Goal: Find specific page/section

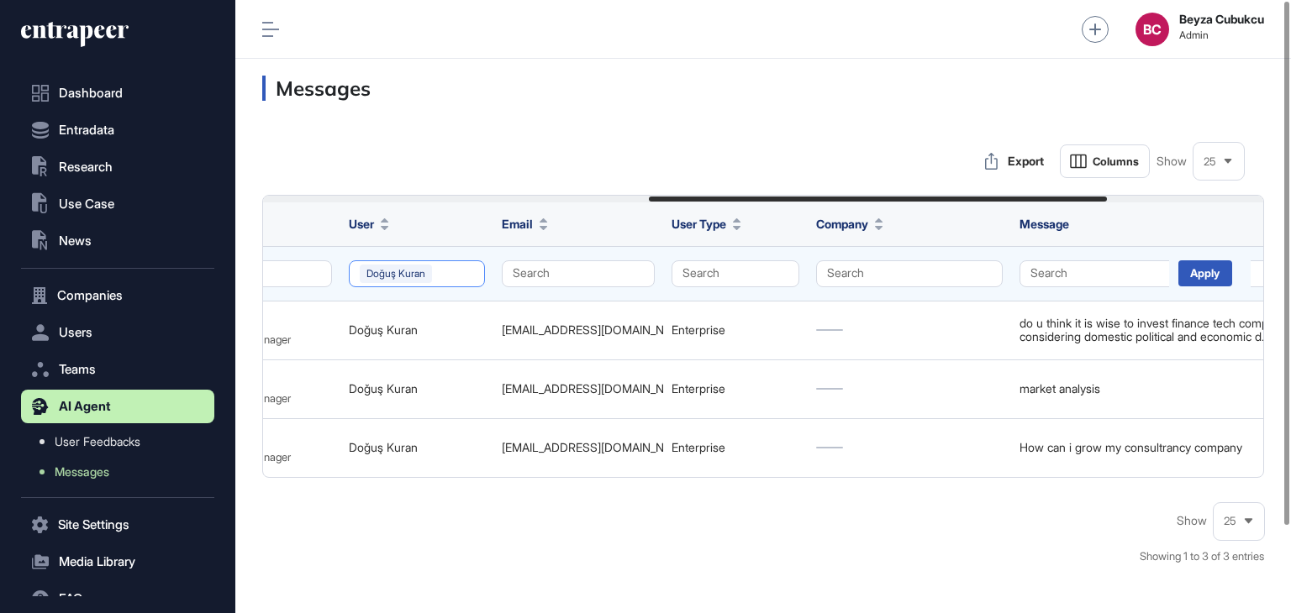
scroll to position [0, 810]
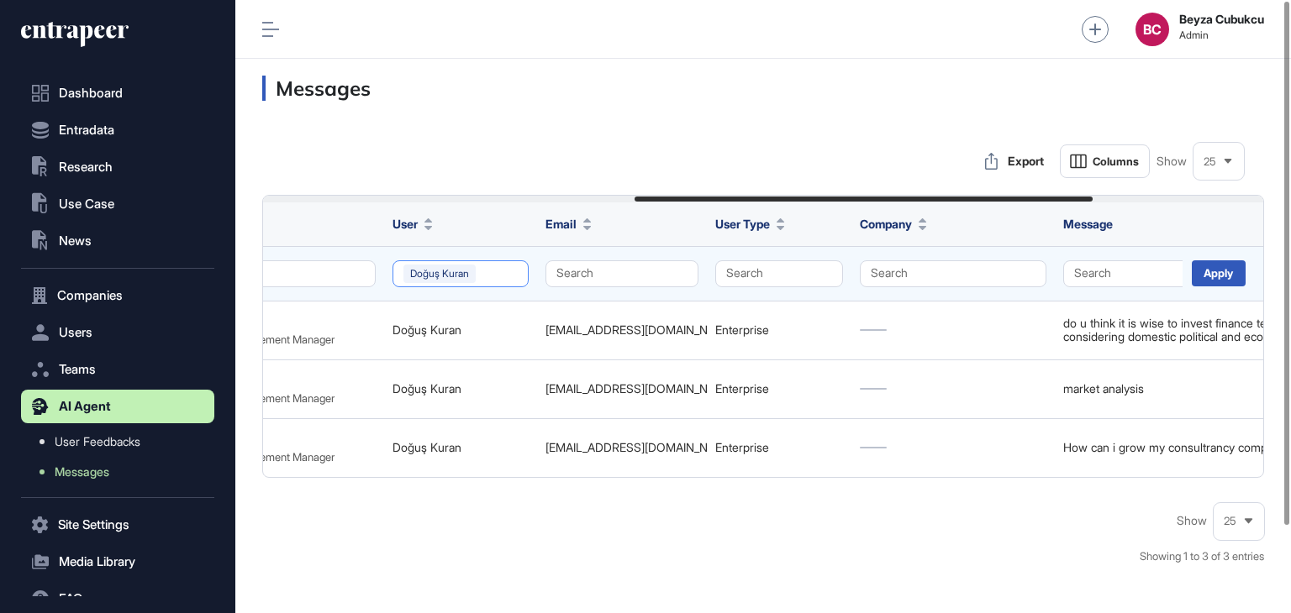
click at [457, 273] on button "Doğuş Kuran" at bounding box center [460, 273] width 136 height 27
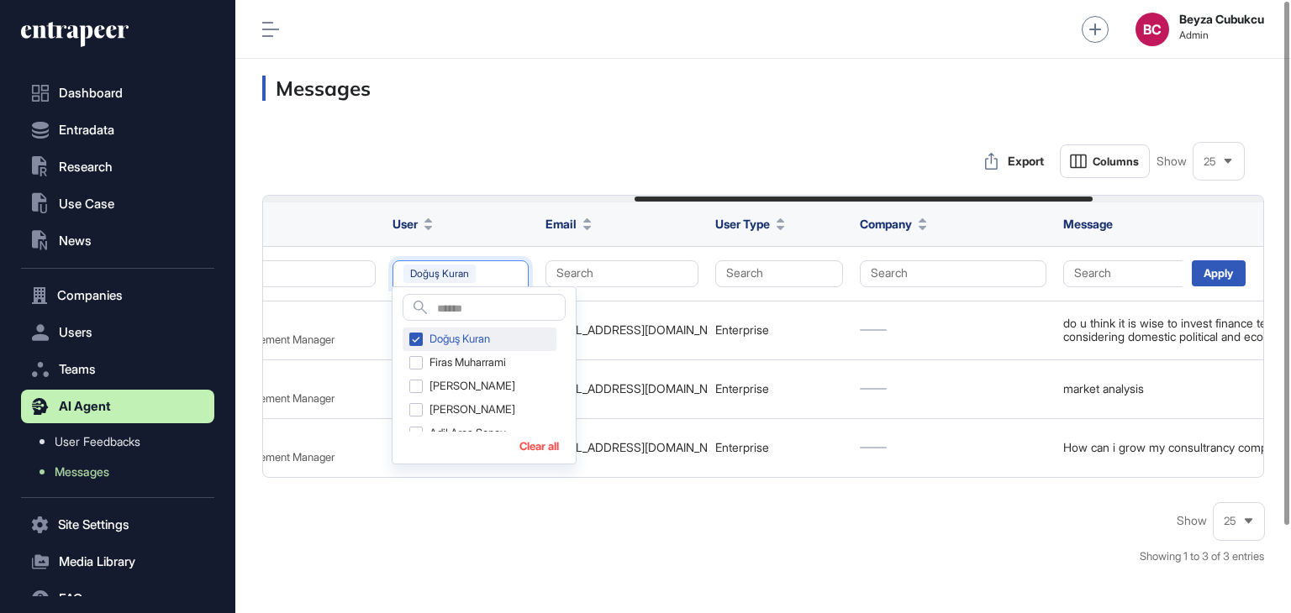
click at [420, 340] on div "Doğuş Kuran" at bounding box center [479, 340] width 154 height 24
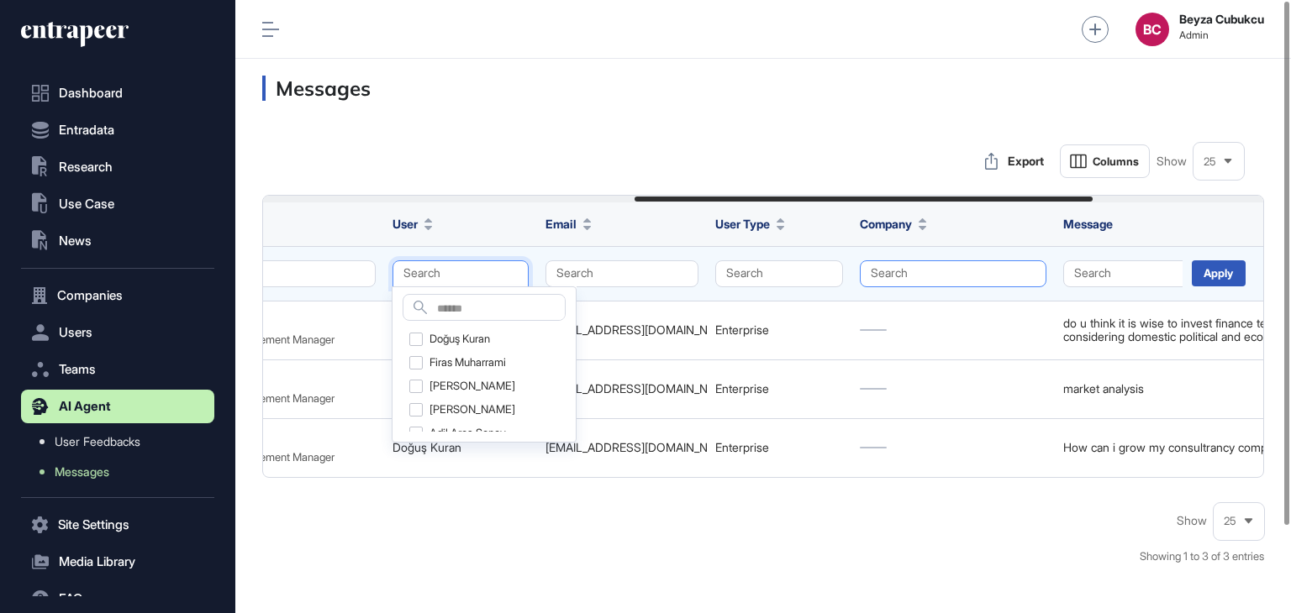
click at [914, 277] on button "Search" at bounding box center [953, 273] width 187 height 27
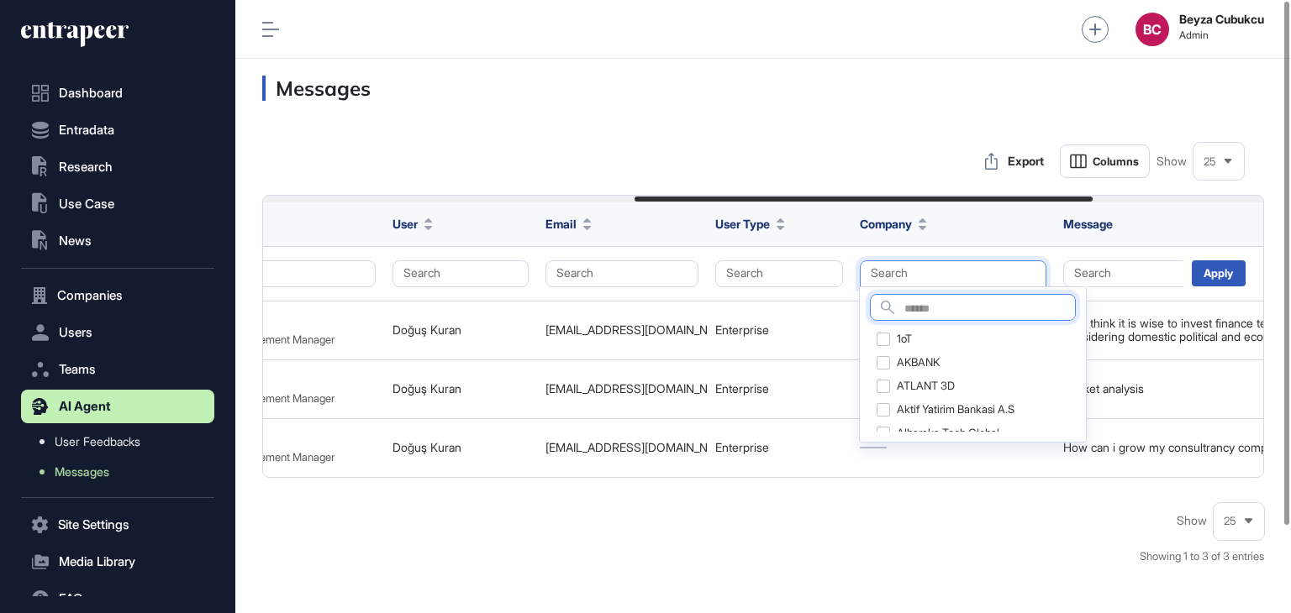
click at [919, 310] on input "text" at bounding box center [989, 309] width 171 height 23
type input "********"
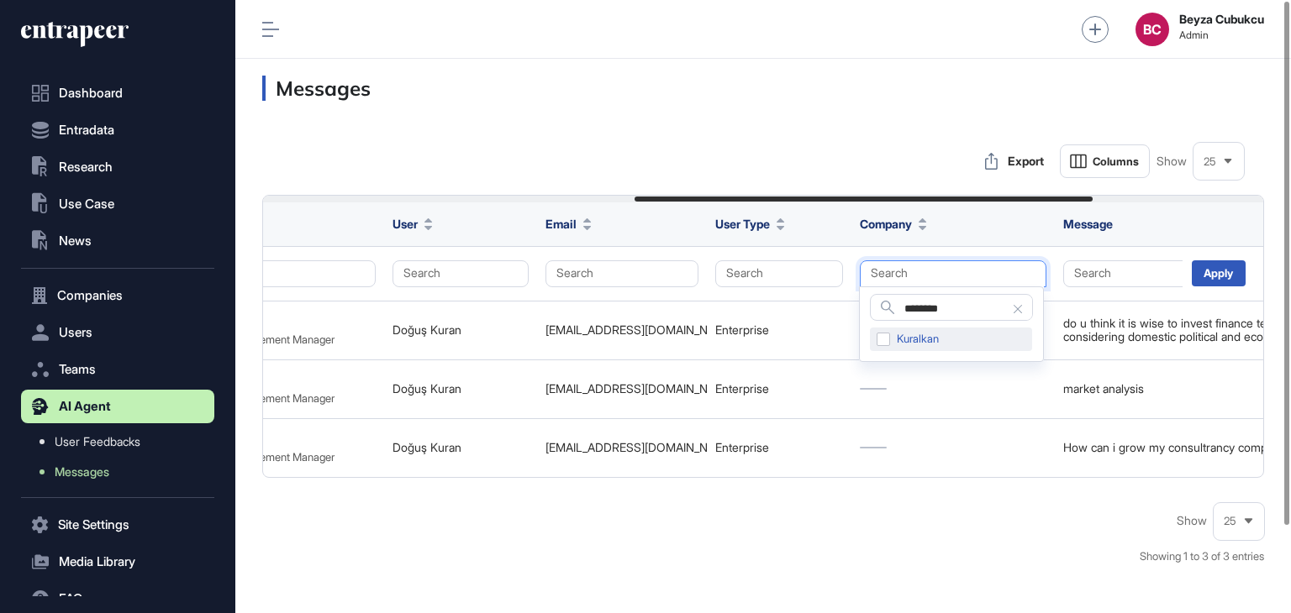
click at [881, 337] on div "Kuralkan" at bounding box center [951, 340] width 162 height 24
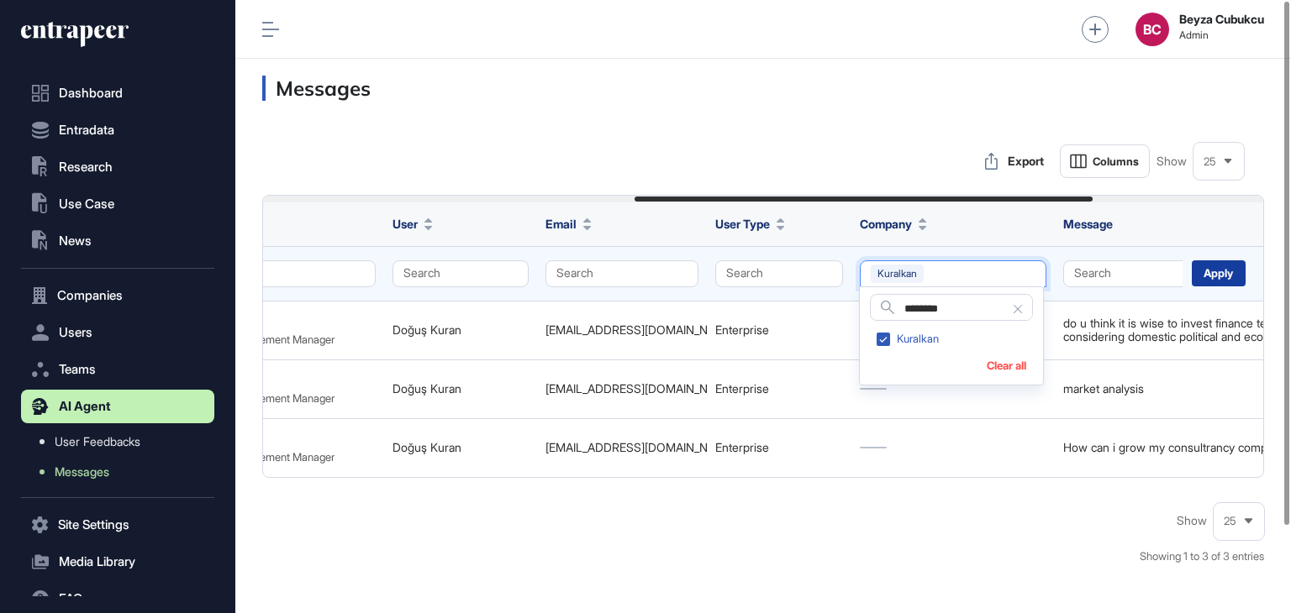
click at [1213, 277] on div "Apply" at bounding box center [1218, 273] width 54 height 26
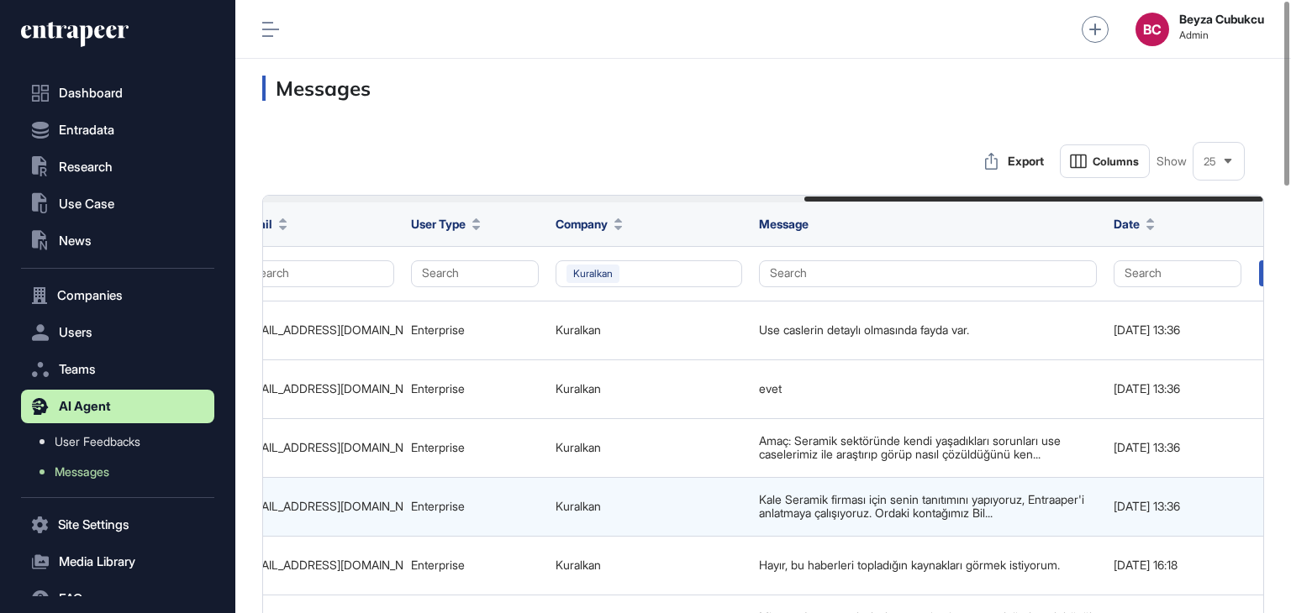
scroll to position [0, 1181]
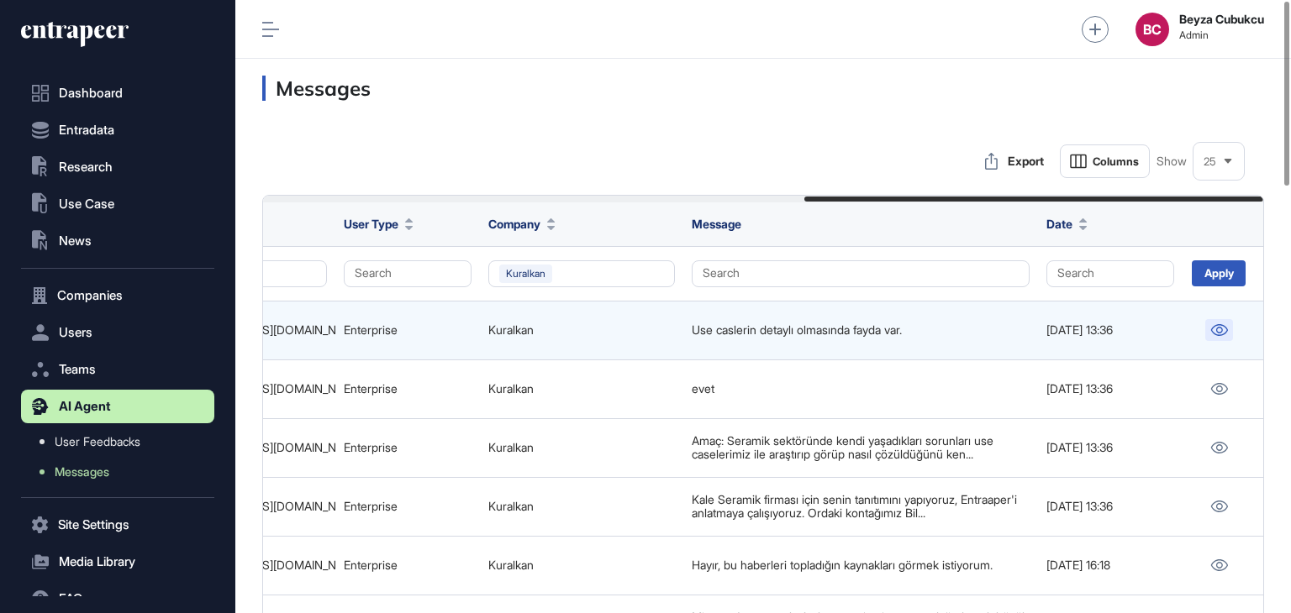
click at [1227, 327] on link at bounding box center [1219, 330] width 28 height 22
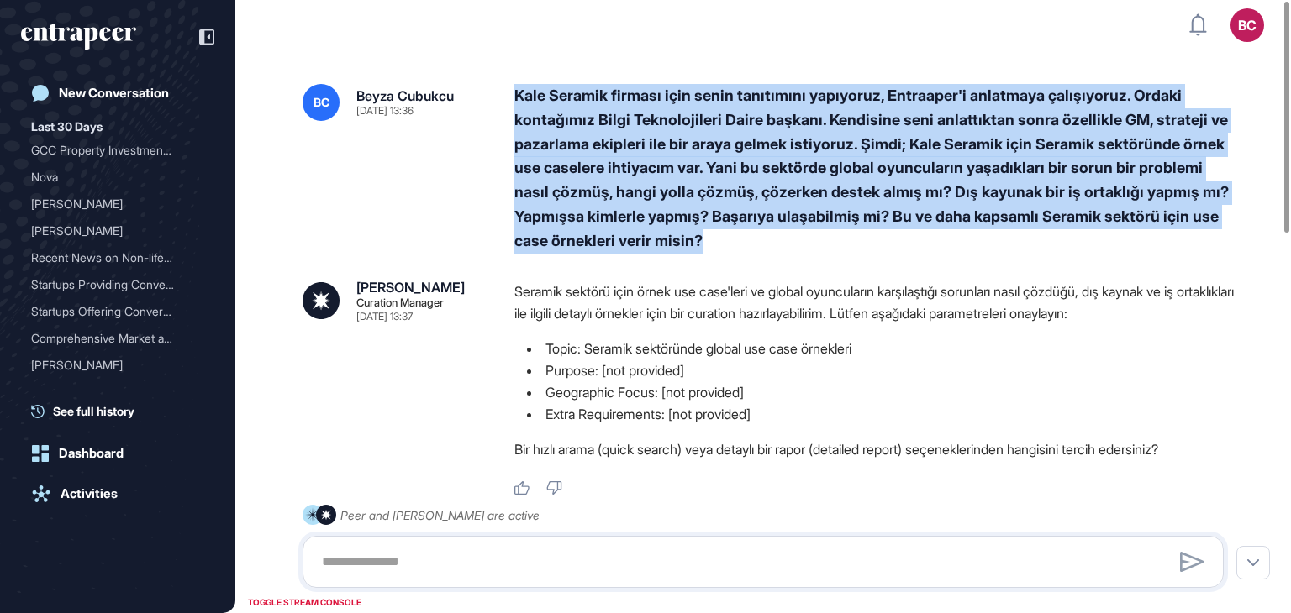
drag, startPoint x: 544, startPoint y: 92, endPoint x: 869, endPoint y: 237, distance: 355.1
click at [869, 237] on div "BC [PERSON_NAME] [DATE] 13:36 Kale Seramik firması için senin tanıtımını yapıyo…" at bounding box center [762, 169] width 921 height 170
copy div "Kale Seramik firması için senin tanıtımını yapıyoruz, Entraaper'i anlatmaya çal…"
click at [1083, 209] on div "Kale Seramik firması için senin tanıtımını yapıyoruz, Entraaper'i anlatmaya çal…" at bounding box center [875, 169] width 723 height 170
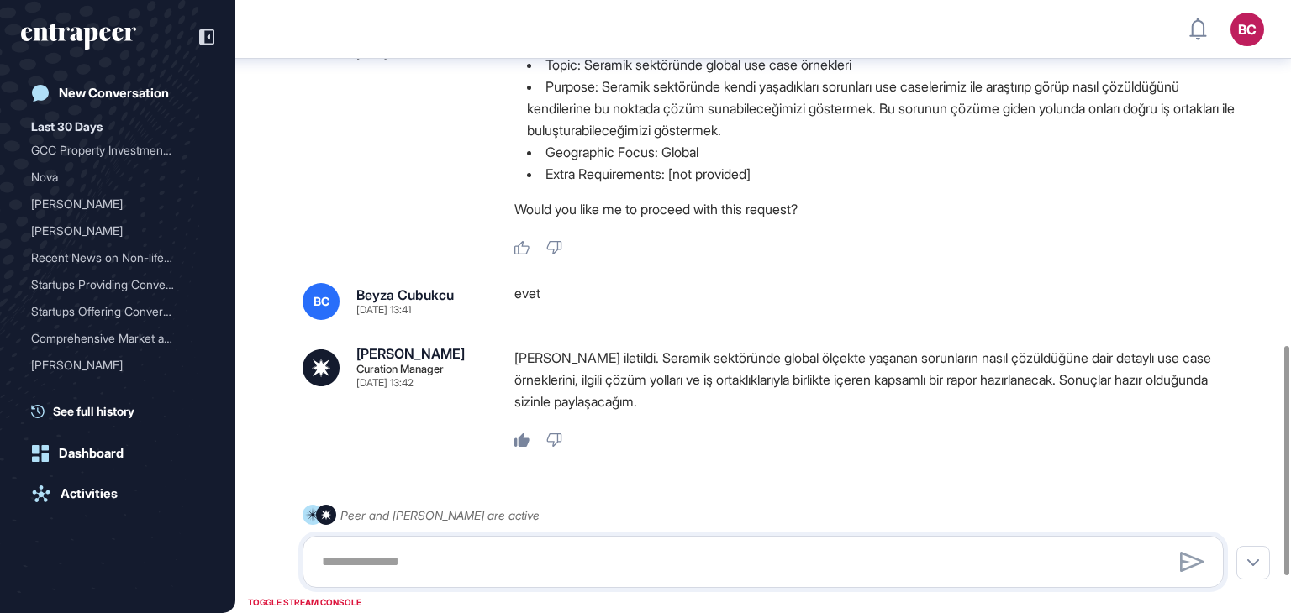
scroll to position [681, 0]
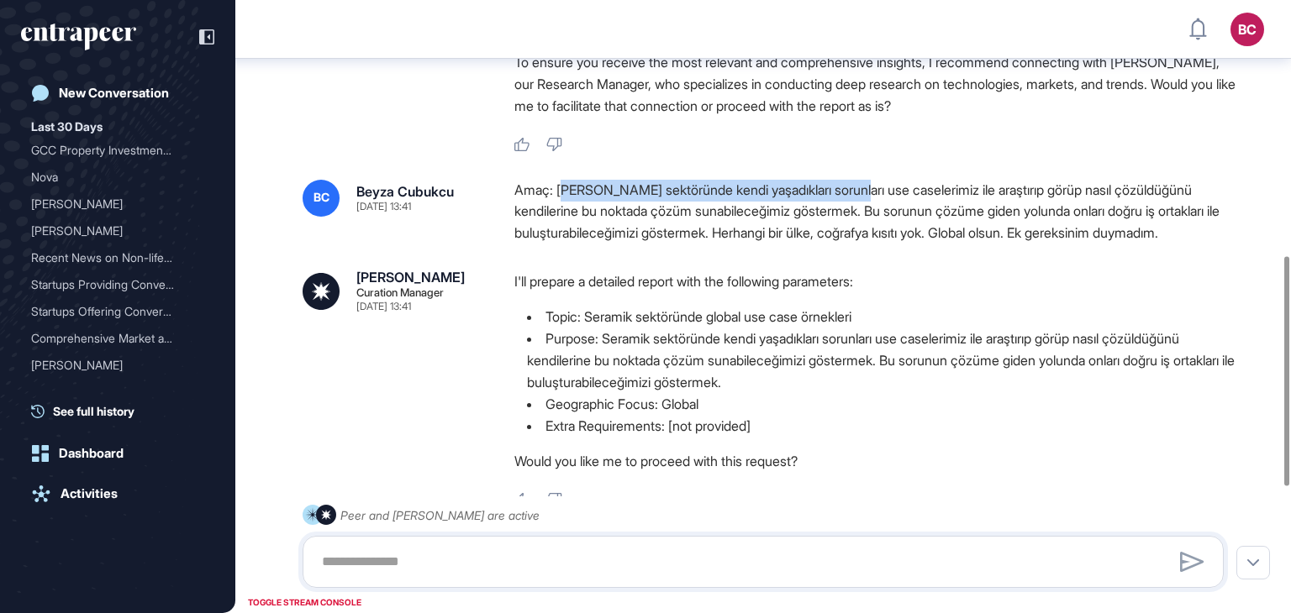
drag, startPoint x: 569, startPoint y: 192, endPoint x: 870, endPoint y: 183, distance: 300.9
click at [870, 183] on div "Amaç: [PERSON_NAME] sektöründe kendi yaşadıkları sorunları use caselerimiz ile …" at bounding box center [875, 212] width 723 height 65
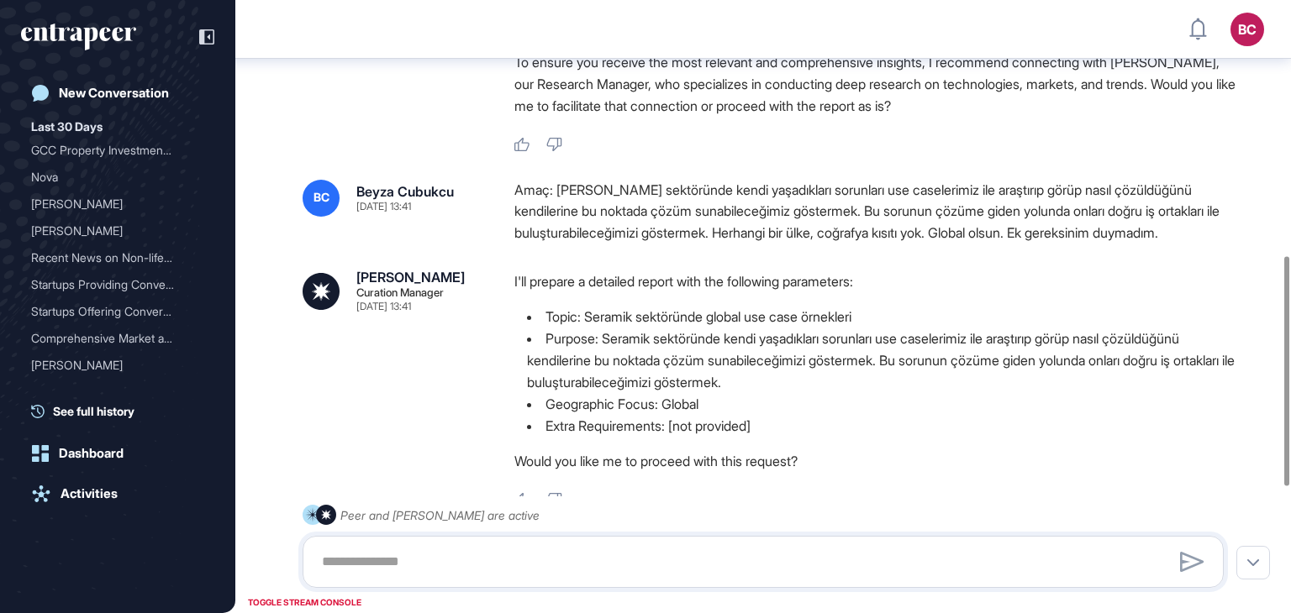
click at [800, 239] on div "Amaç: [PERSON_NAME] sektöründe kendi yaşadıkları sorunları use caselerimiz ile …" at bounding box center [875, 212] width 723 height 65
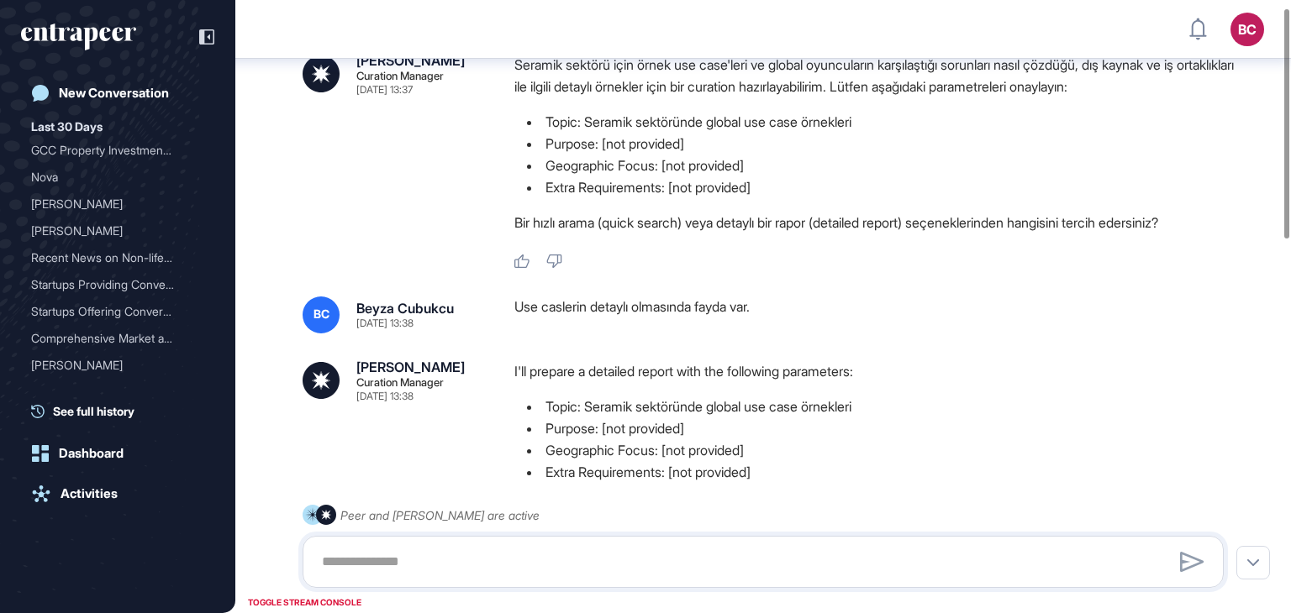
scroll to position [8, 0]
